Goal: Information Seeking & Learning: Learn about a topic

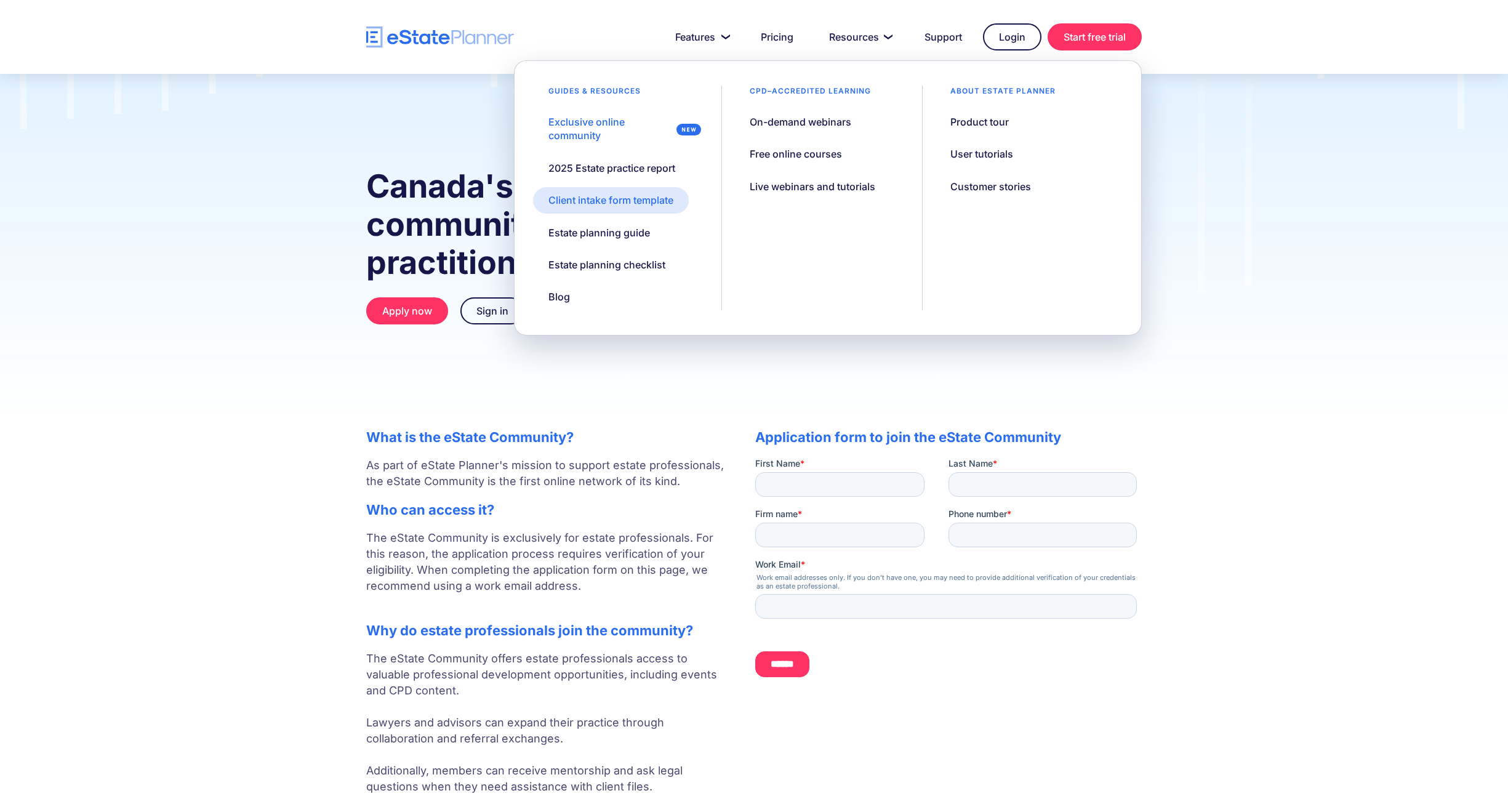
click at [645, 204] on div "Client intake form template" at bounding box center [611, 200] width 125 height 14
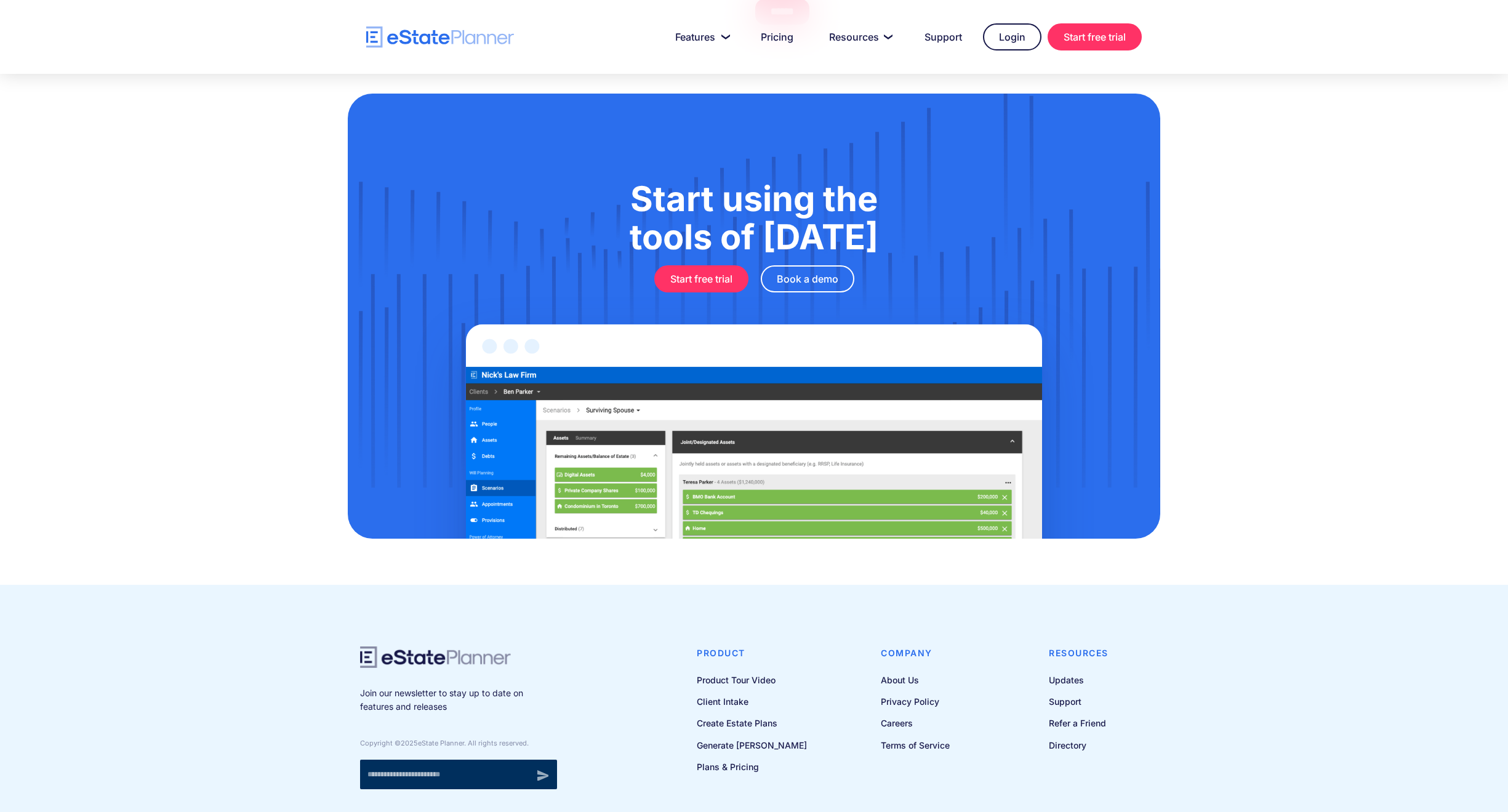
scroll to position [591, 0]
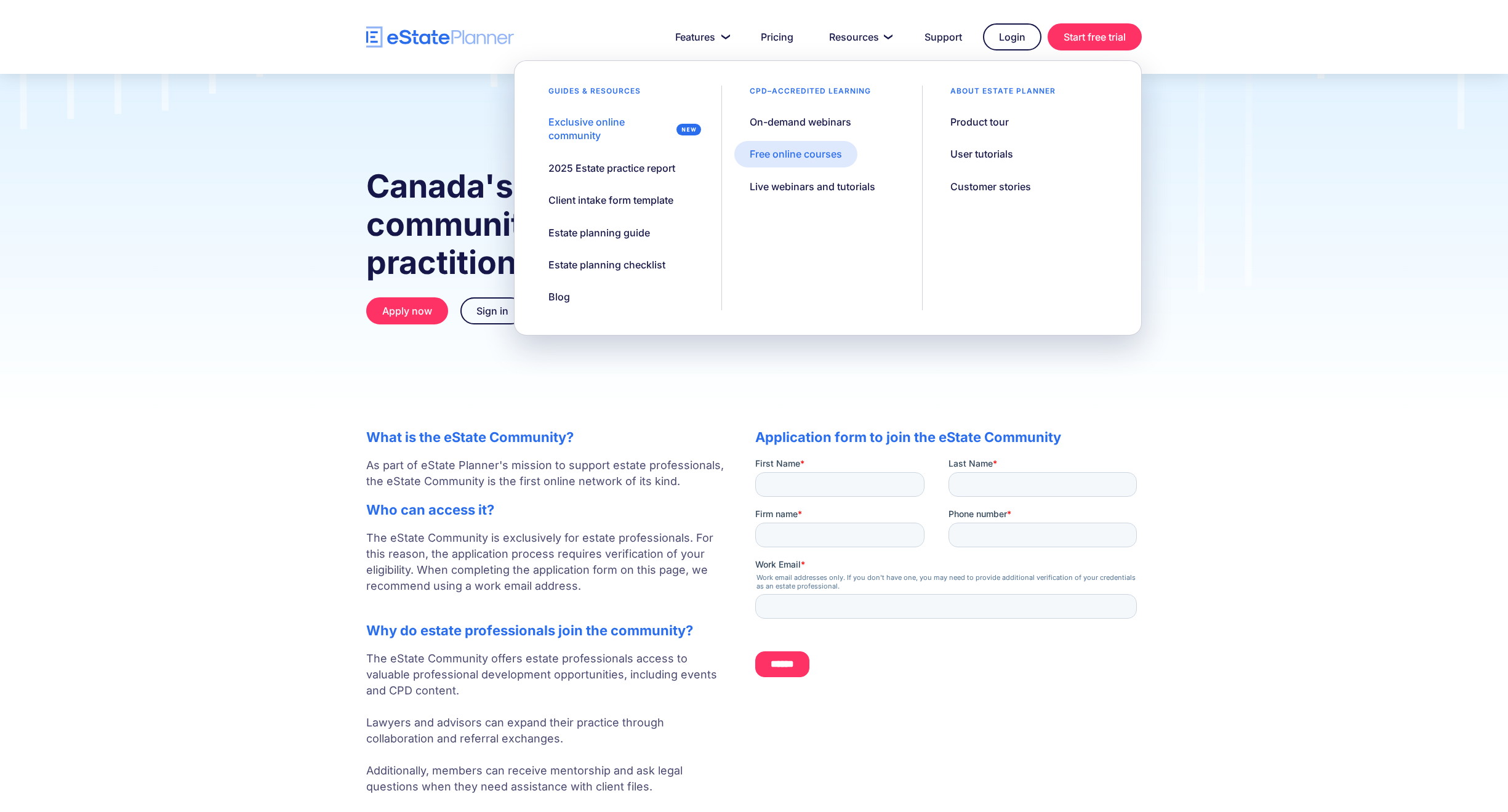
click at [815, 153] on div "Free online courses" at bounding box center [796, 153] width 92 height 14
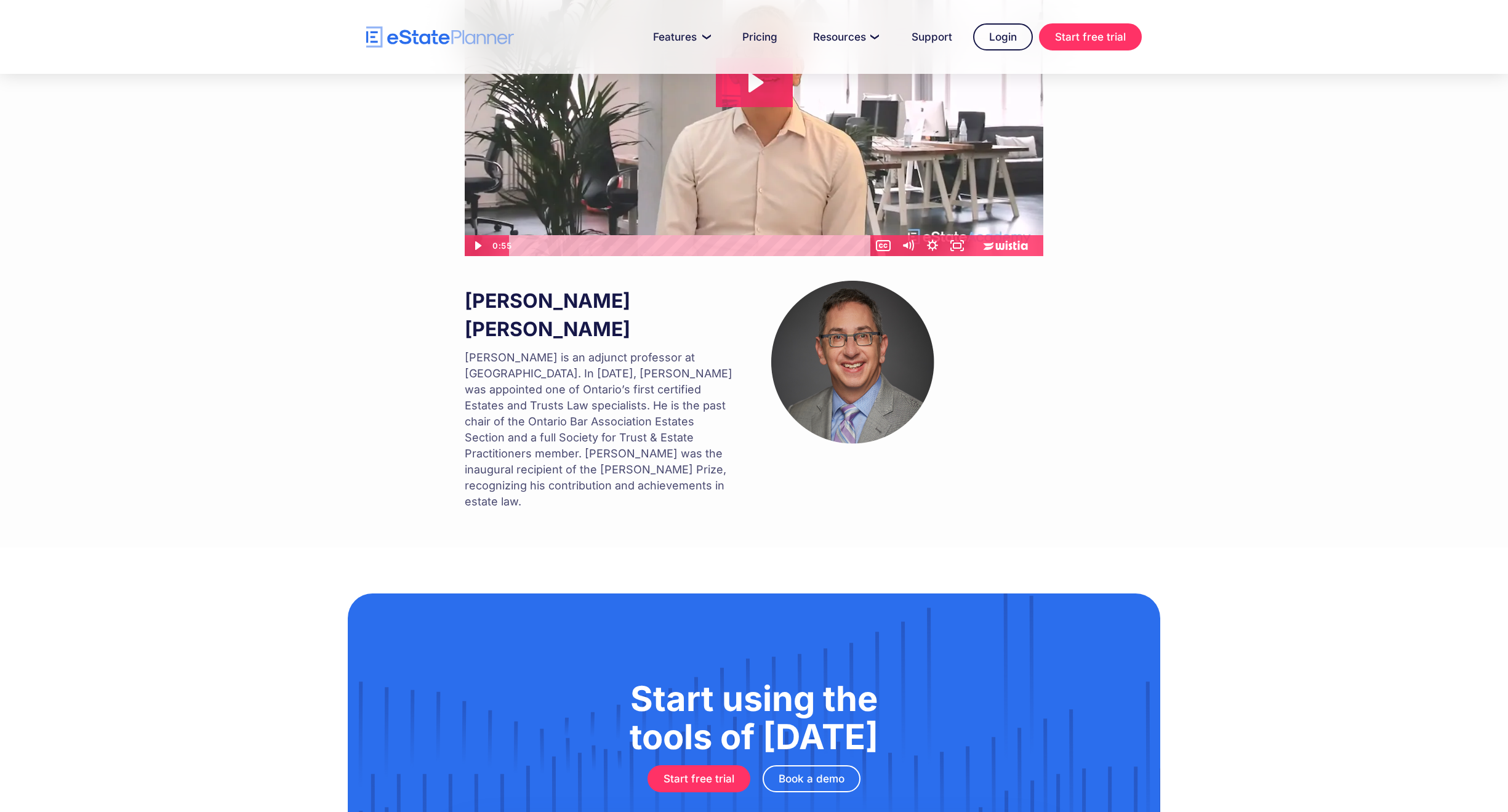
scroll to position [534, 0]
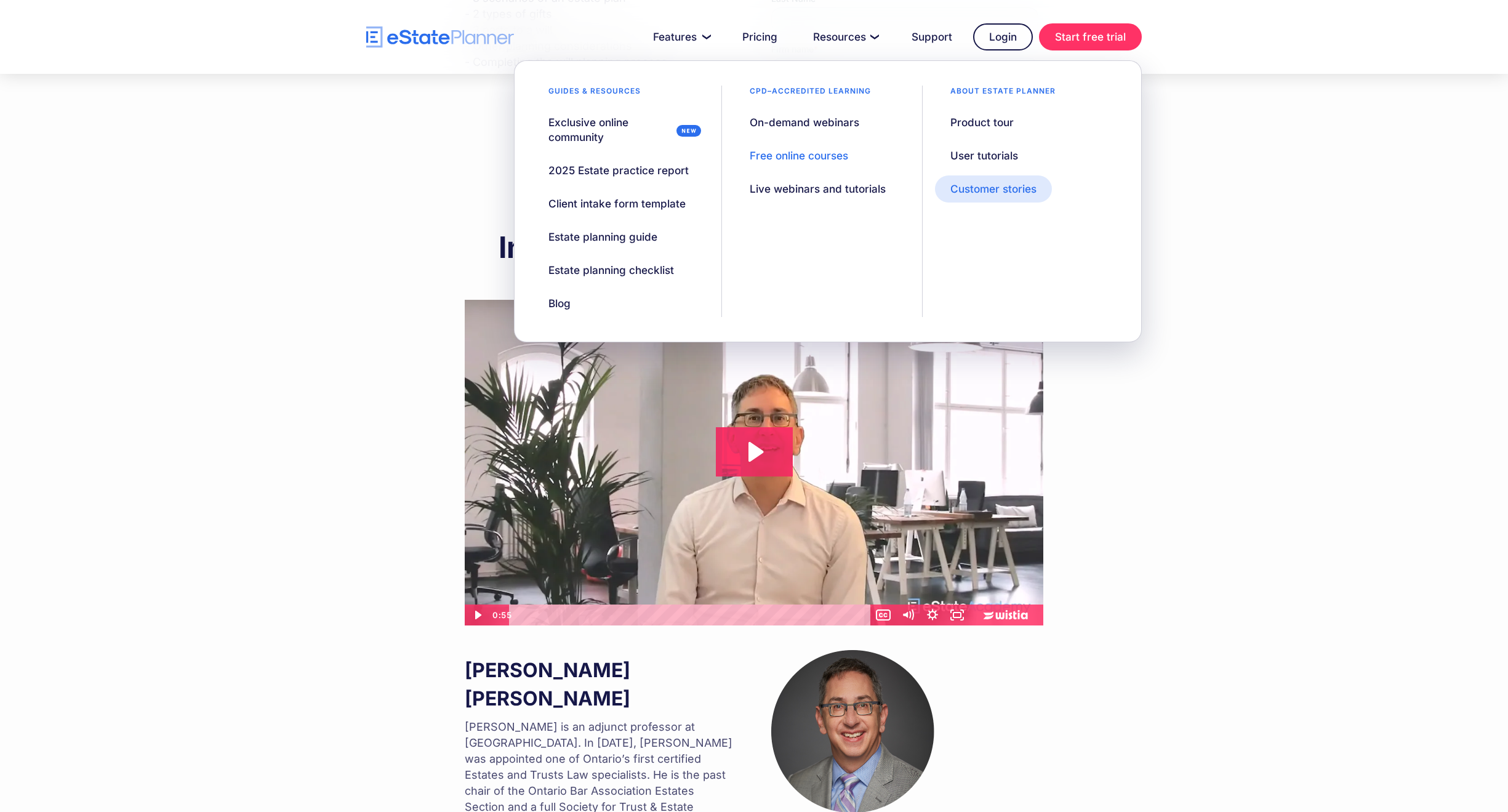
click at [991, 183] on div "Customer stories" at bounding box center [993, 188] width 86 height 15
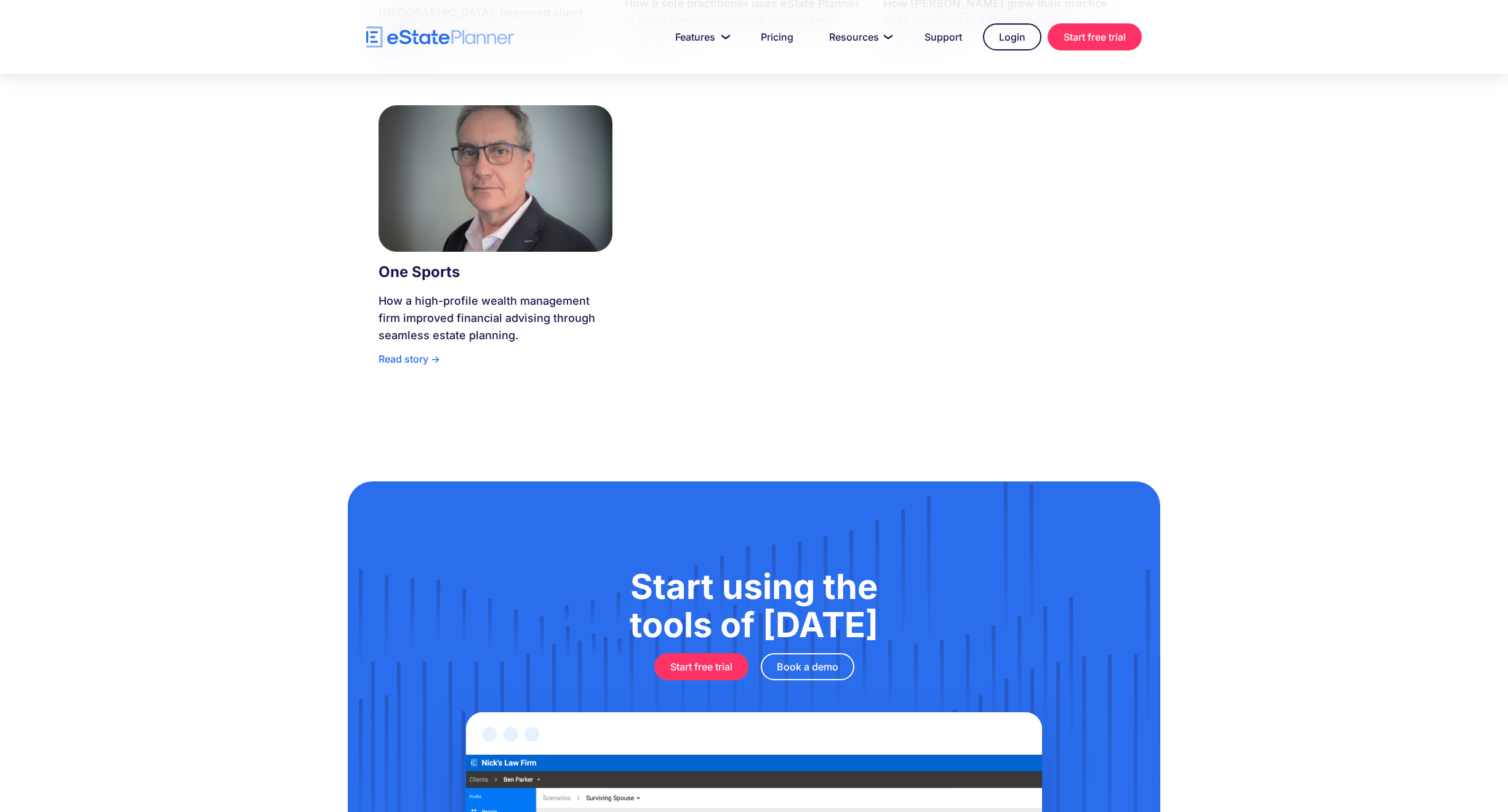
scroll to position [247, 0]
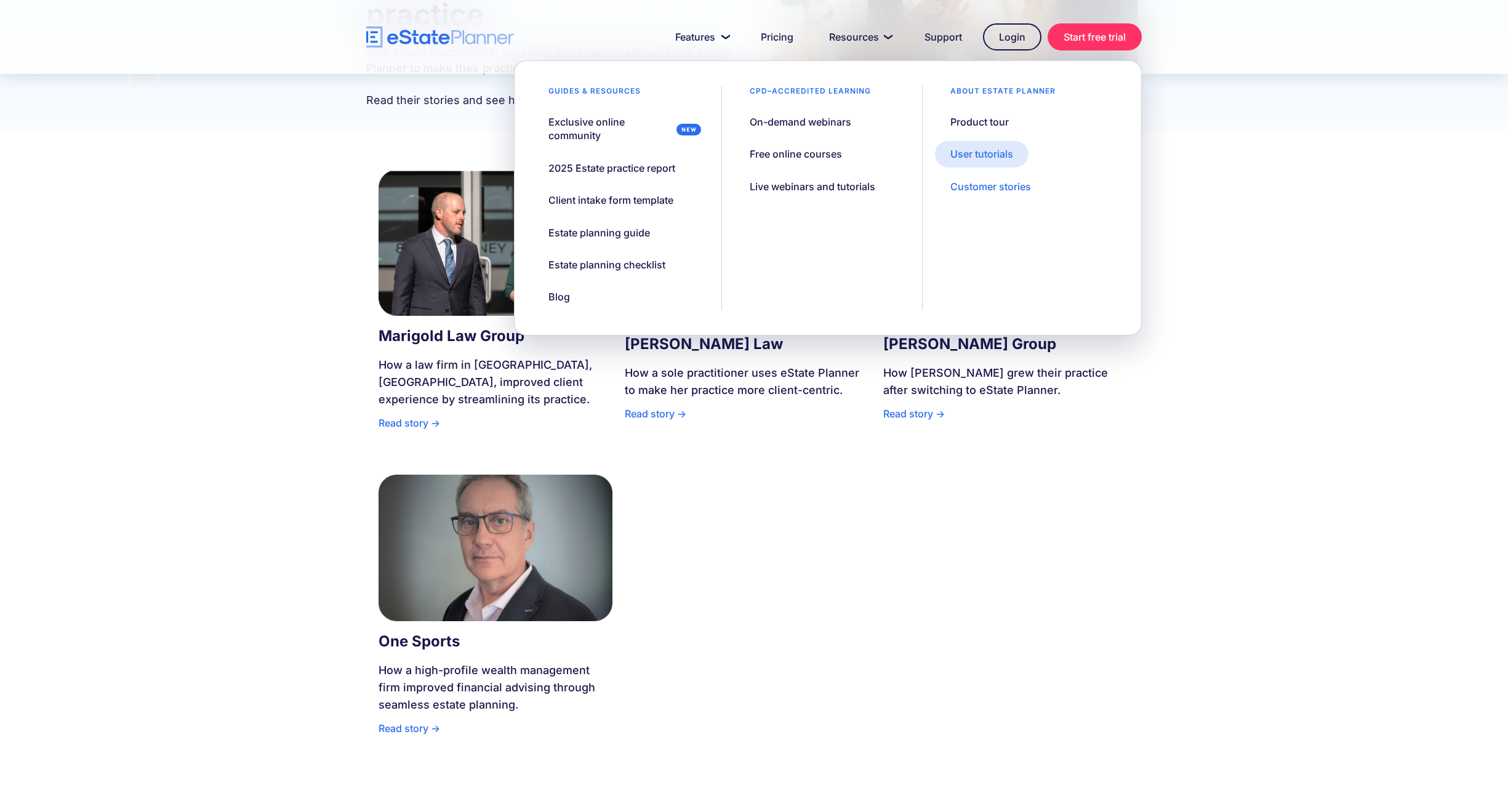
click at [984, 154] on div "User tutorials" at bounding box center [981, 153] width 63 height 14
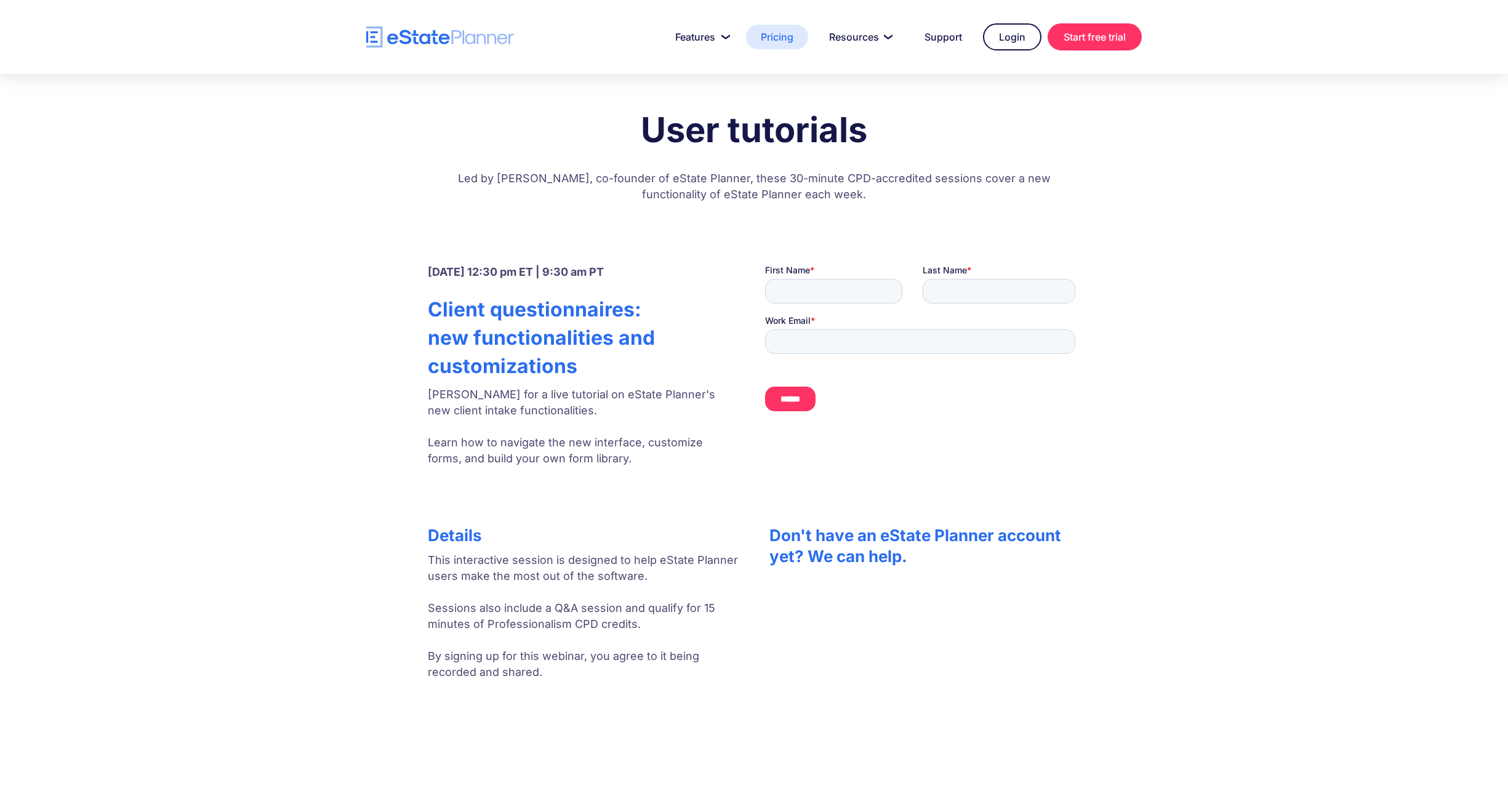
click at [773, 36] on link "Pricing" at bounding box center [777, 37] width 62 height 25
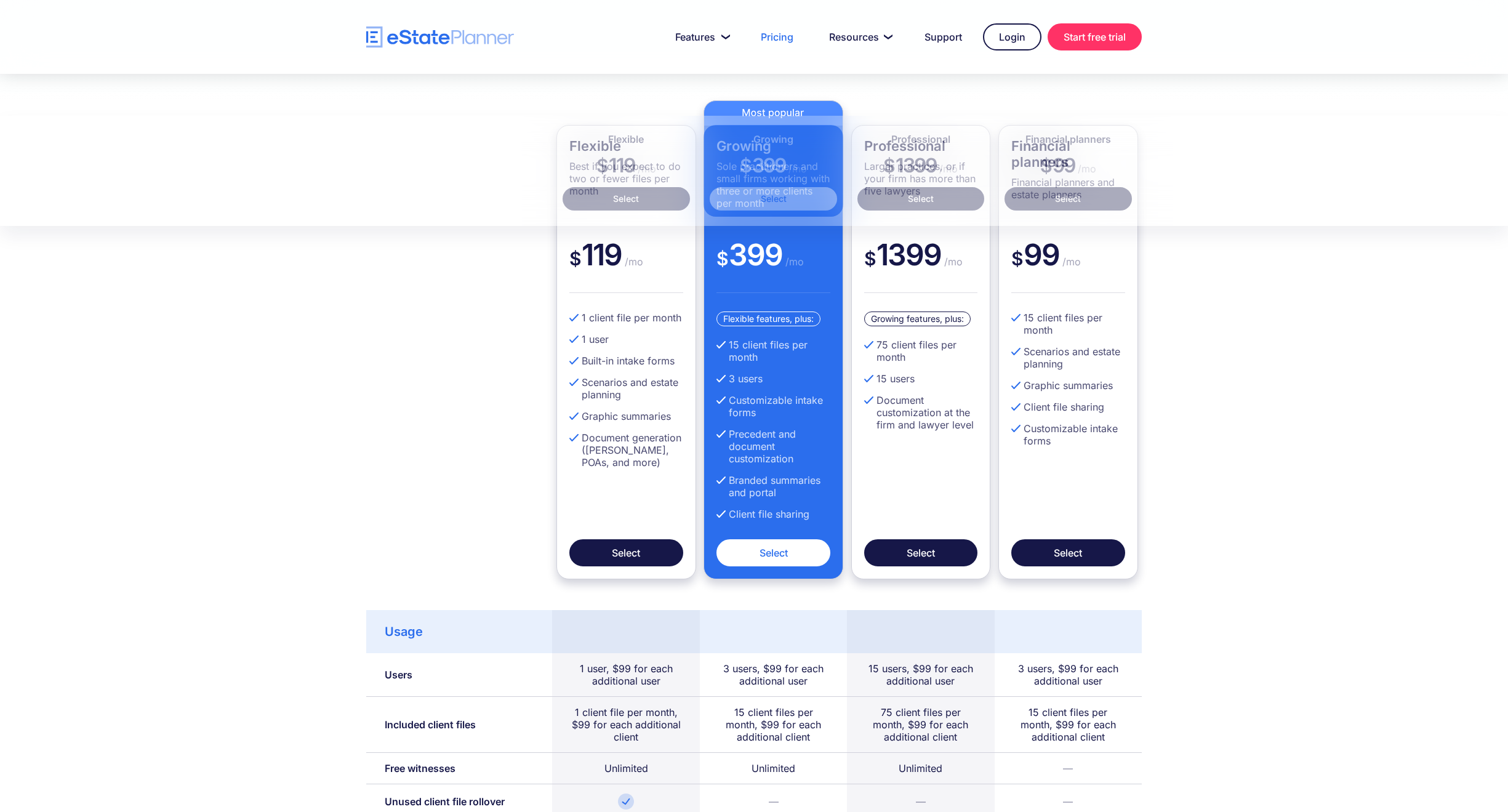
scroll to position [492, 0]
